Goal: Information Seeking & Learning: Learn about a topic

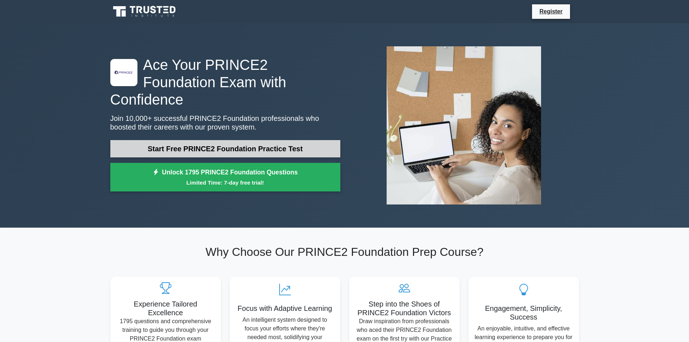
click at [195, 142] on link "Start Free PRINCE2 Foundation Practice Test" at bounding box center [225, 148] width 230 height 17
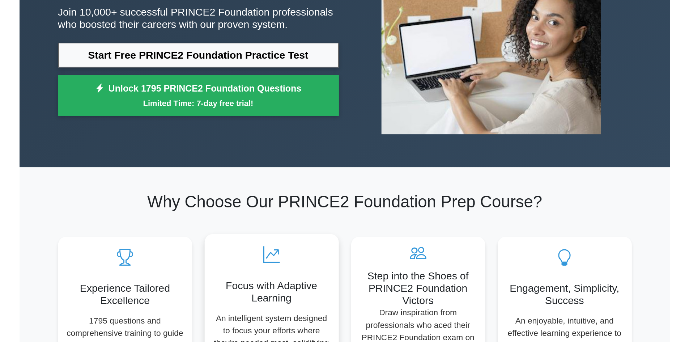
scroll to position [217, 0]
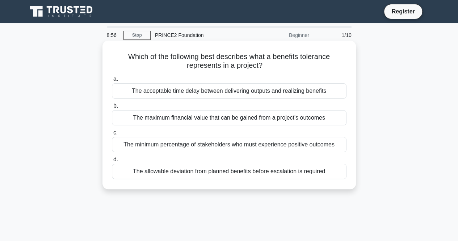
click at [225, 171] on div "The allowable deviation from planned benefits before escalation is required" at bounding box center [229, 170] width 234 height 15
click at [112, 162] on input "d. The allowable deviation from planned benefits before escalation is required" at bounding box center [112, 159] width 0 height 5
